Goal: Task Accomplishment & Management: Use online tool/utility

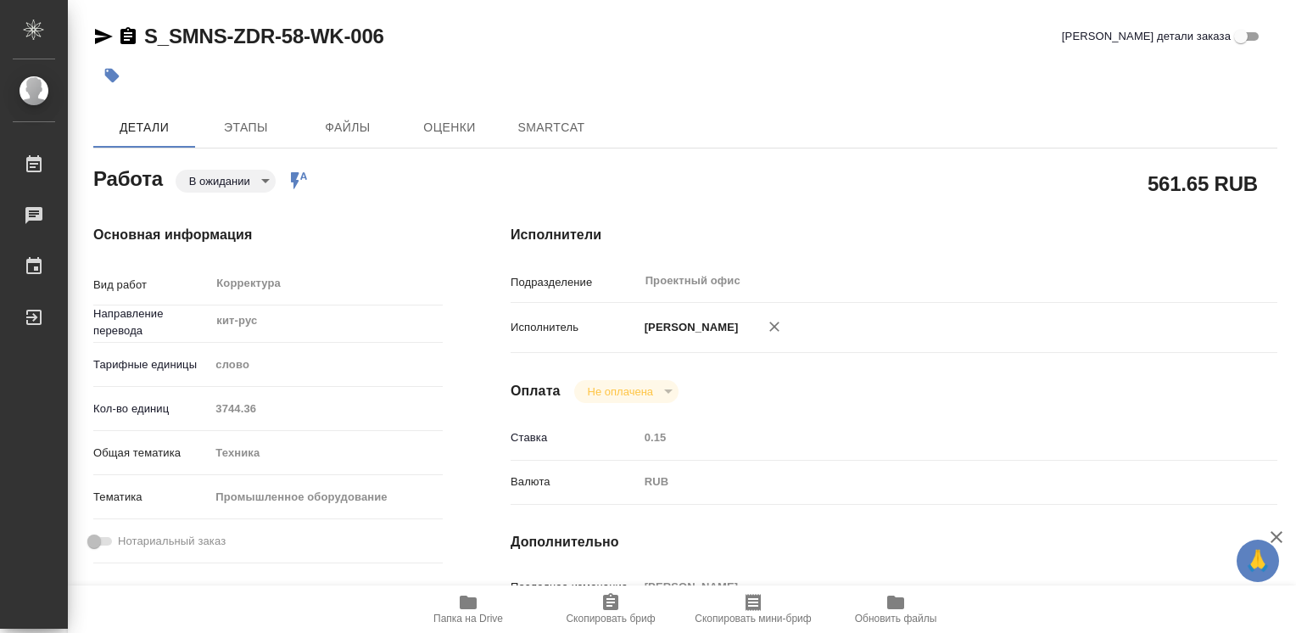
type textarea "x"
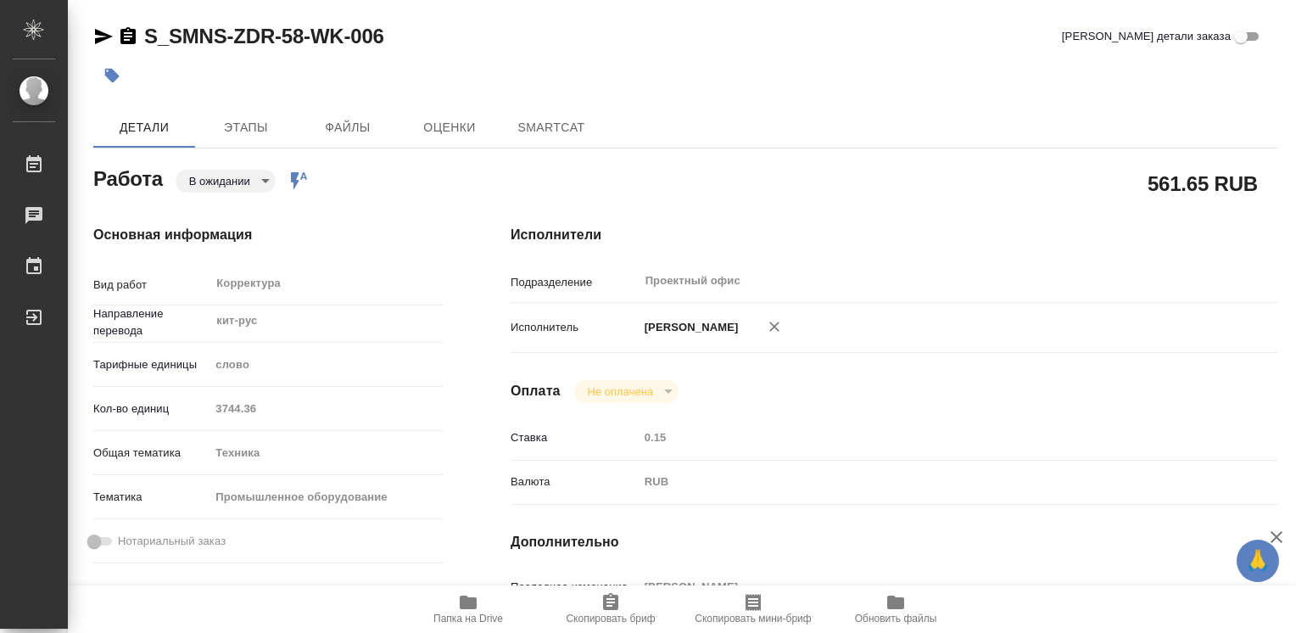
type textarea "x"
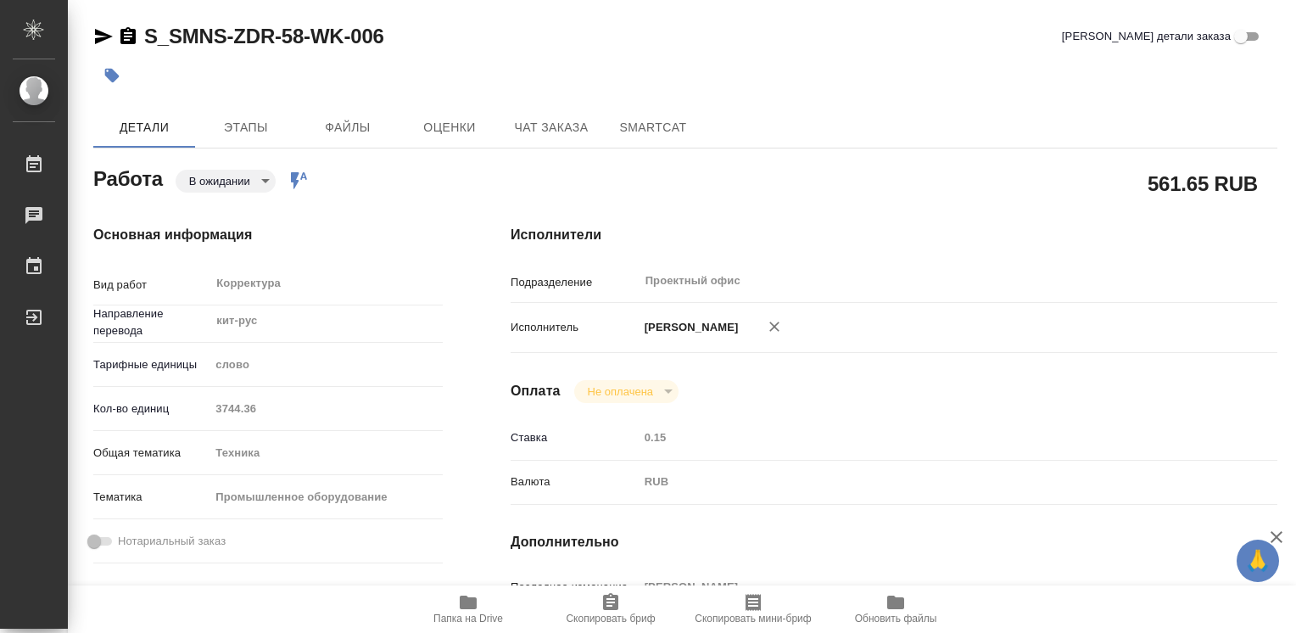
type textarea "x"
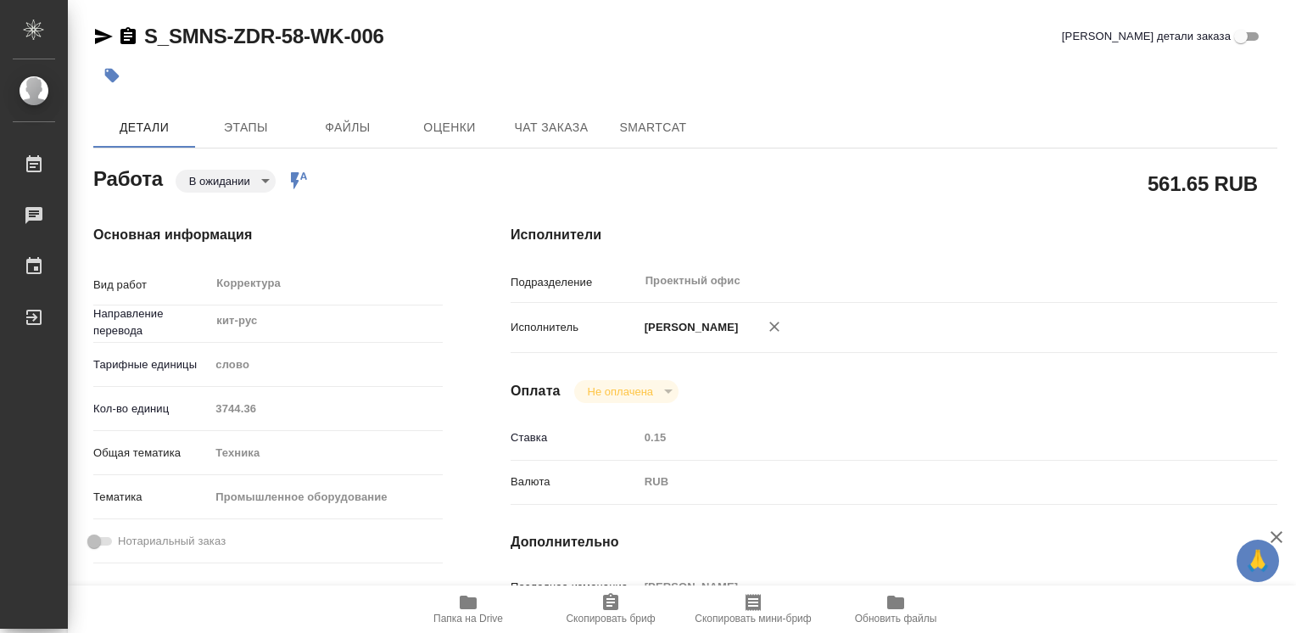
type textarea "x"
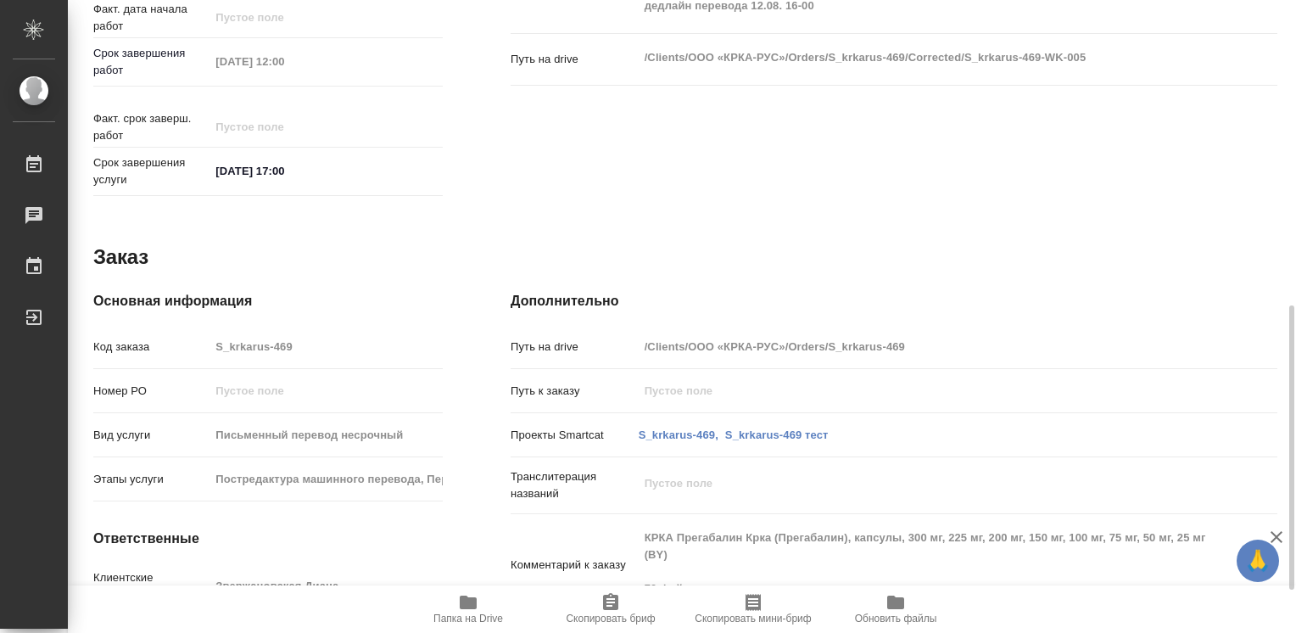
scroll to position [774, 0]
